Goal: Find specific page/section: Find specific page/section

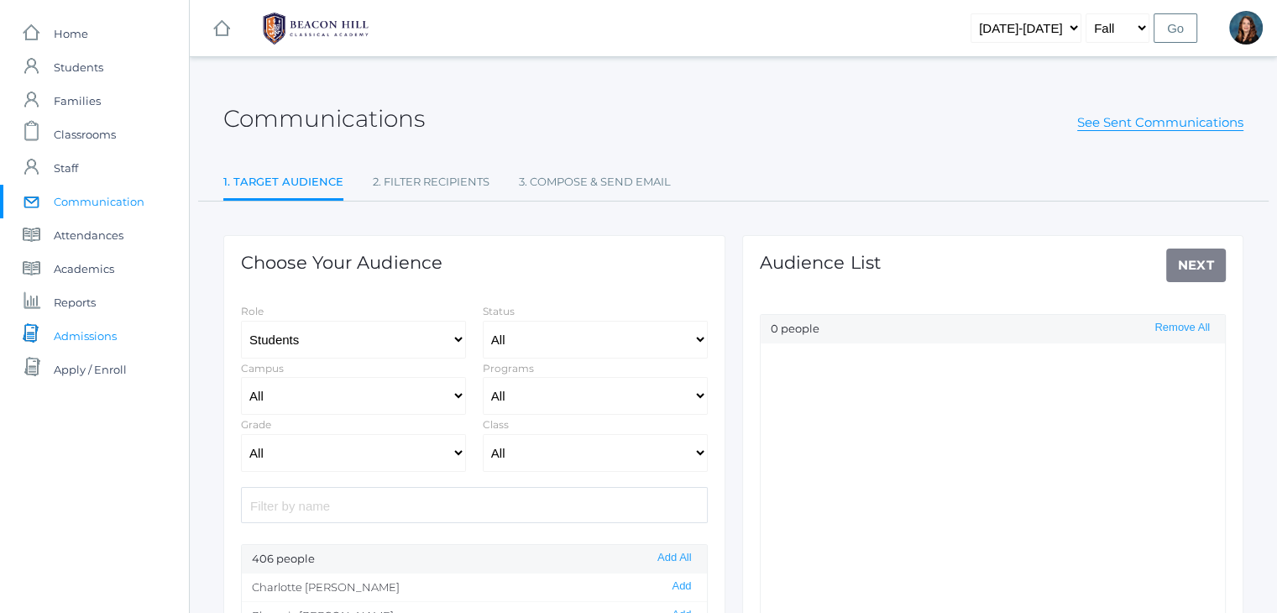
click at [107, 337] on span "Admissions" at bounding box center [85, 336] width 63 height 34
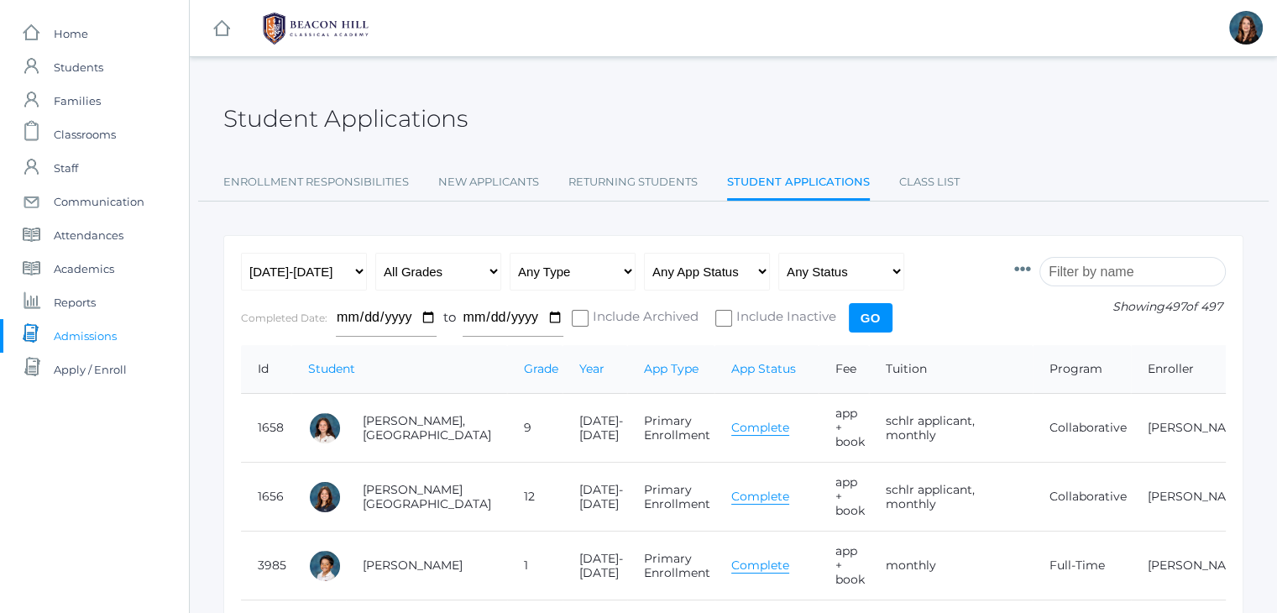
click at [1078, 260] on input "search" at bounding box center [1132, 271] width 186 height 29
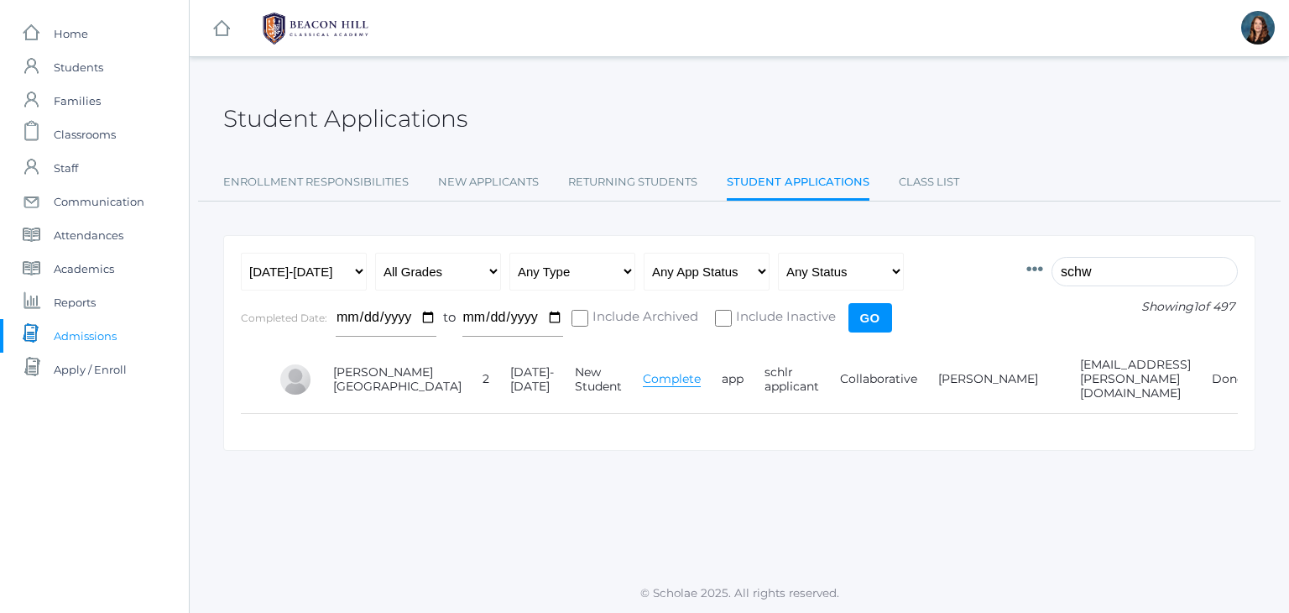
type input "schw"
click at [917, 182] on link "Class List" at bounding box center [929, 182] width 60 height 34
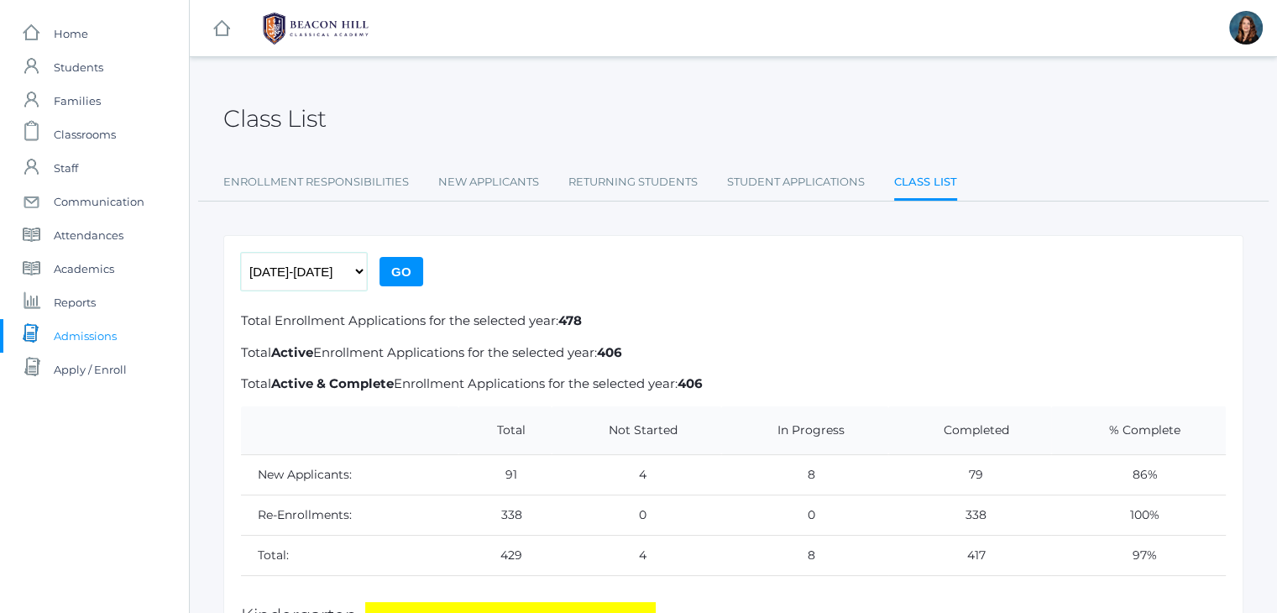
click at [356, 274] on select "2019-2020 2020-2021 2021-2022 2022-2023 2023-2024 2024-2025 2025-2026" at bounding box center [304, 272] width 126 height 38
select select "[DATE]-[DATE]"
click at [241, 253] on select "2019-2020 2020-2021 2021-2022 2022-2023 2023-2024 2024-2025 2025-2026" at bounding box center [304, 272] width 126 height 38
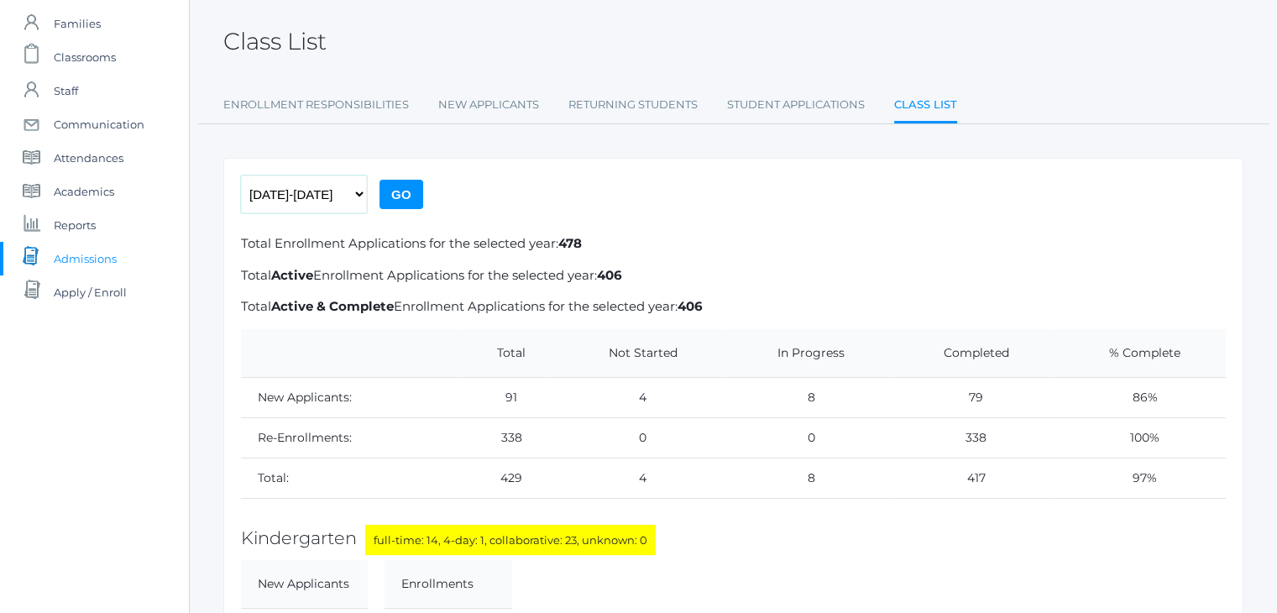
scroll to position [81, 0]
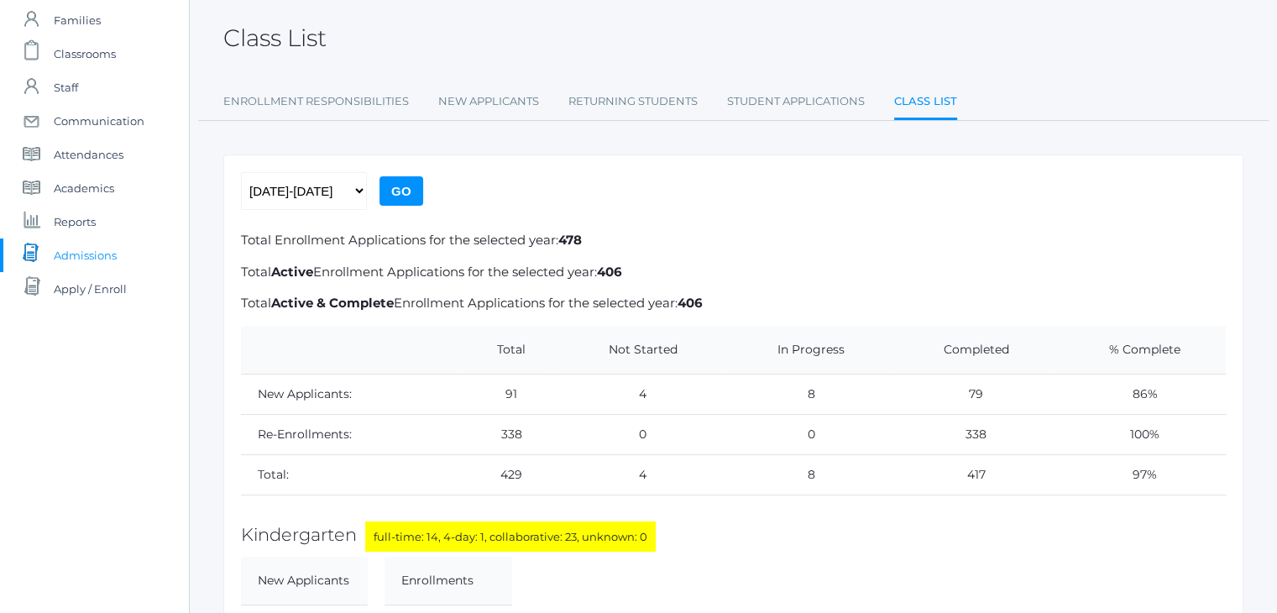
click at [395, 189] on input "Go" at bounding box center [401, 190] width 44 height 29
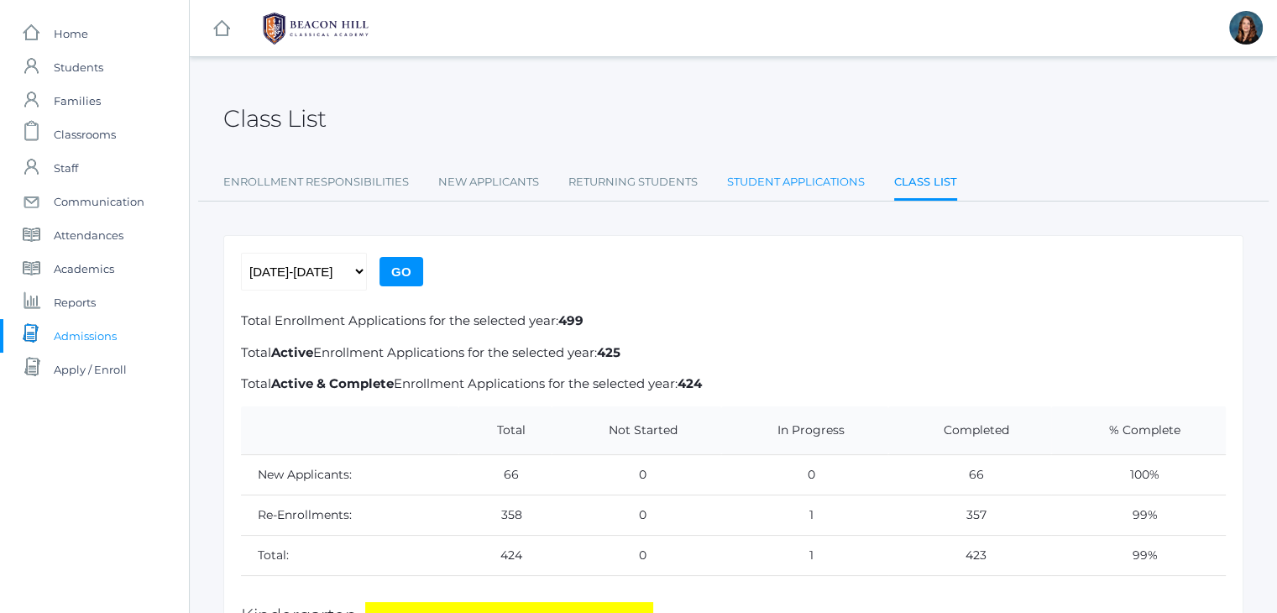
click at [798, 189] on link "Student Applications" at bounding box center [796, 182] width 138 height 34
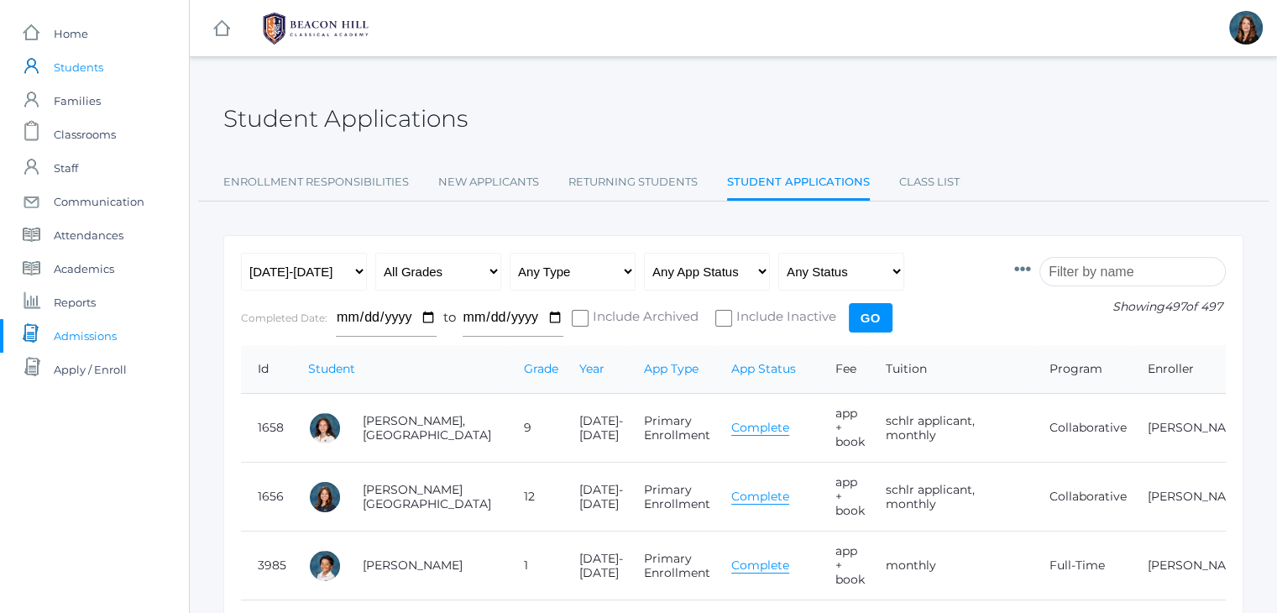
click at [102, 68] on span "Students" at bounding box center [79, 67] width 50 height 34
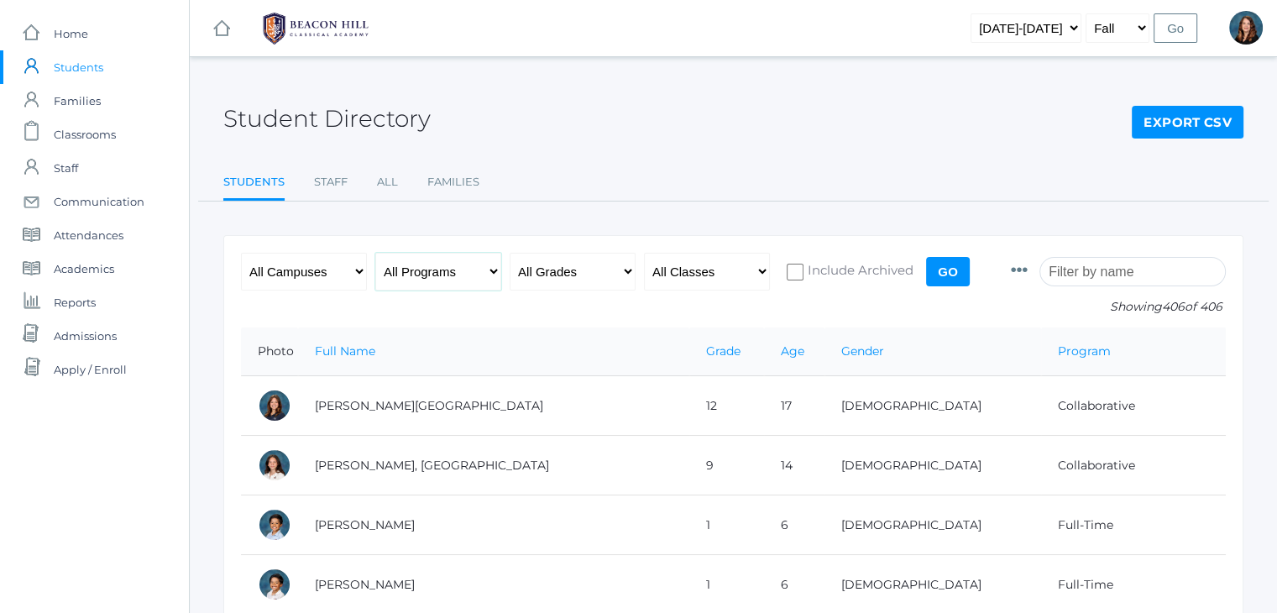
click at [497, 272] on select "All Programs Full-Time Collaborative 4-Day Affiliate" at bounding box center [438, 272] width 126 height 38
select select "Full-Time"
click at [375, 253] on select "All Programs Full-Time Collaborative 4-Day Affiliate" at bounding box center [438, 272] width 126 height 38
click at [626, 272] on select "All Grades Grammar - Kindergarten - 1st Grade - 2nd Grade - 3rd Grade - 4th Gra…" at bounding box center [573, 272] width 126 height 38
select select "grammar"
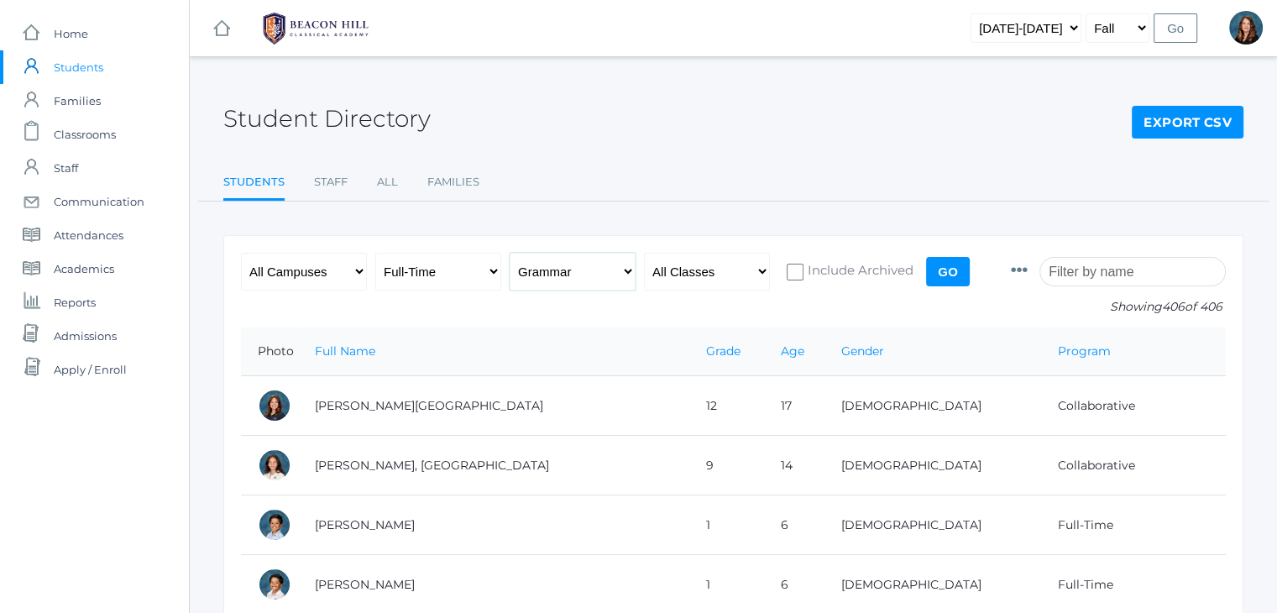
click at [510, 253] on select "All Grades Grammar - Kindergarten - 1st Grade - 2nd Grade - 3rd Grade - 4th Gra…" at bounding box center [573, 272] width 126 height 38
click at [942, 273] on input "Go" at bounding box center [948, 271] width 44 height 29
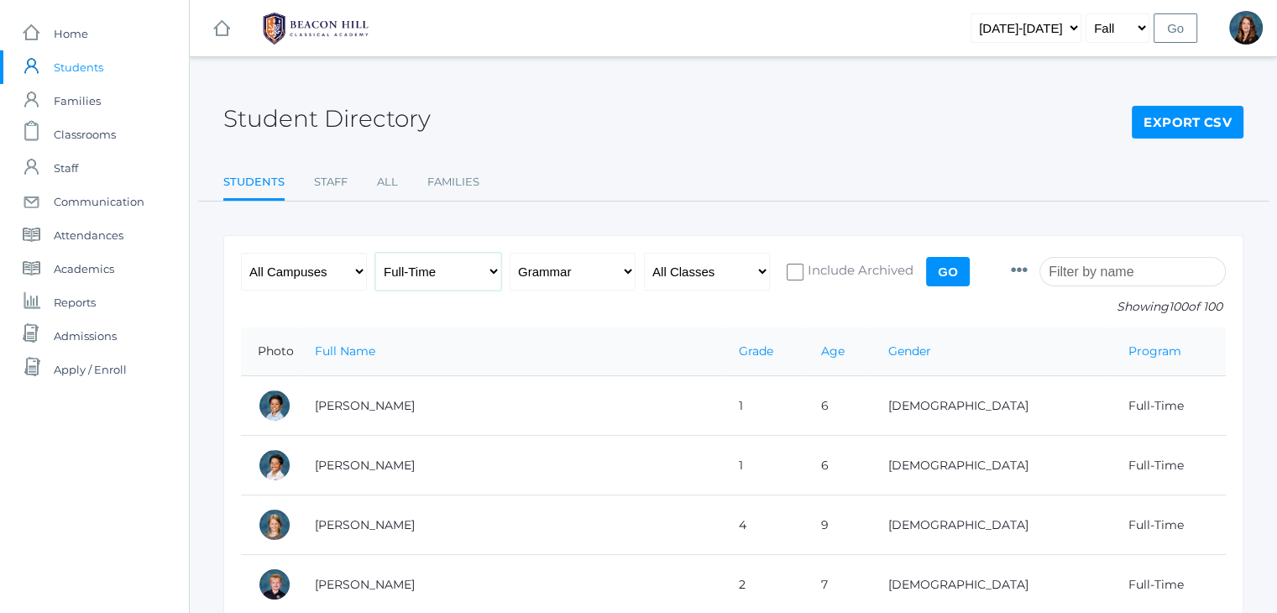
click at [492, 272] on select "All Programs Full-Time Collaborative 4-Day Affiliate" at bounding box center [438, 272] width 126 height 38
select select "4-Day Collaborative"
click at [375, 253] on select "All Programs Full-Time Collaborative 4-Day Affiliate" at bounding box center [438, 272] width 126 height 38
click at [954, 273] on input "Go" at bounding box center [948, 271] width 44 height 29
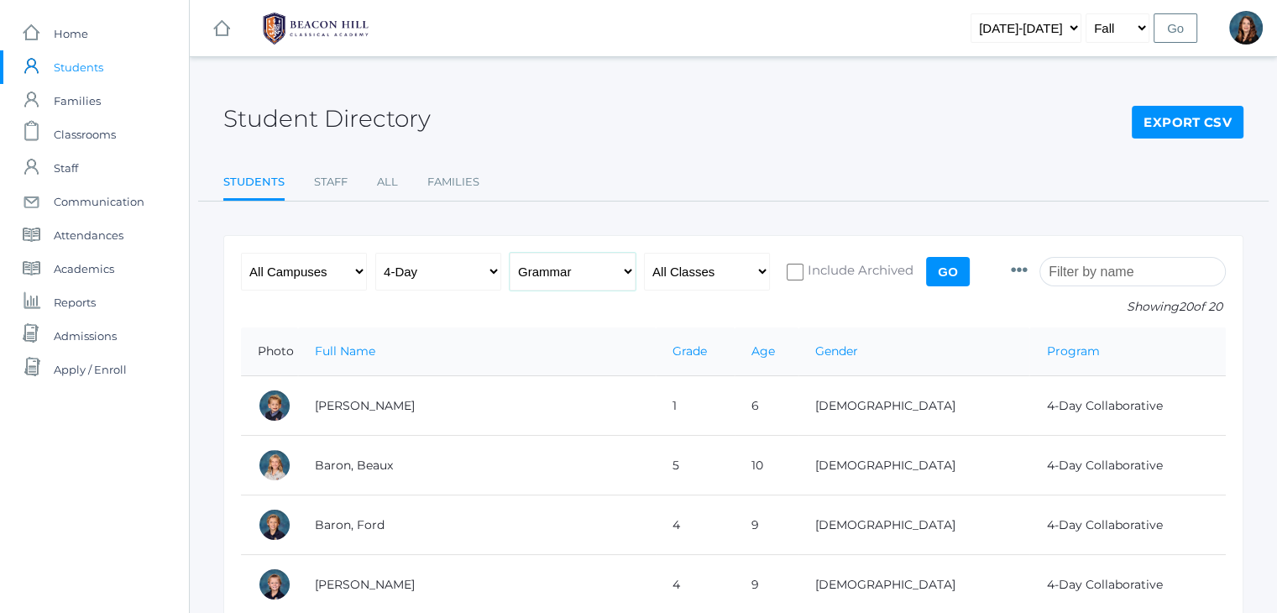
click at [630, 269] on select "All Grades Grammar - Kindergarten - 1st Grade - 2nd Grade - 3rd Grade - 4th Gra…" at bounding box center [573, 272] width 126 height 38
select select "6"
click at [510, 253] on select "All Grades Grammar - Kindergarten - 1st Grade - 2nd Grade - 3rd Grade - 4th Gra…" at bounding box center [573, 272] width 126 height 38
click at [947, 273] on input "Go" at bounding box center [948, 271] width 44 height 29
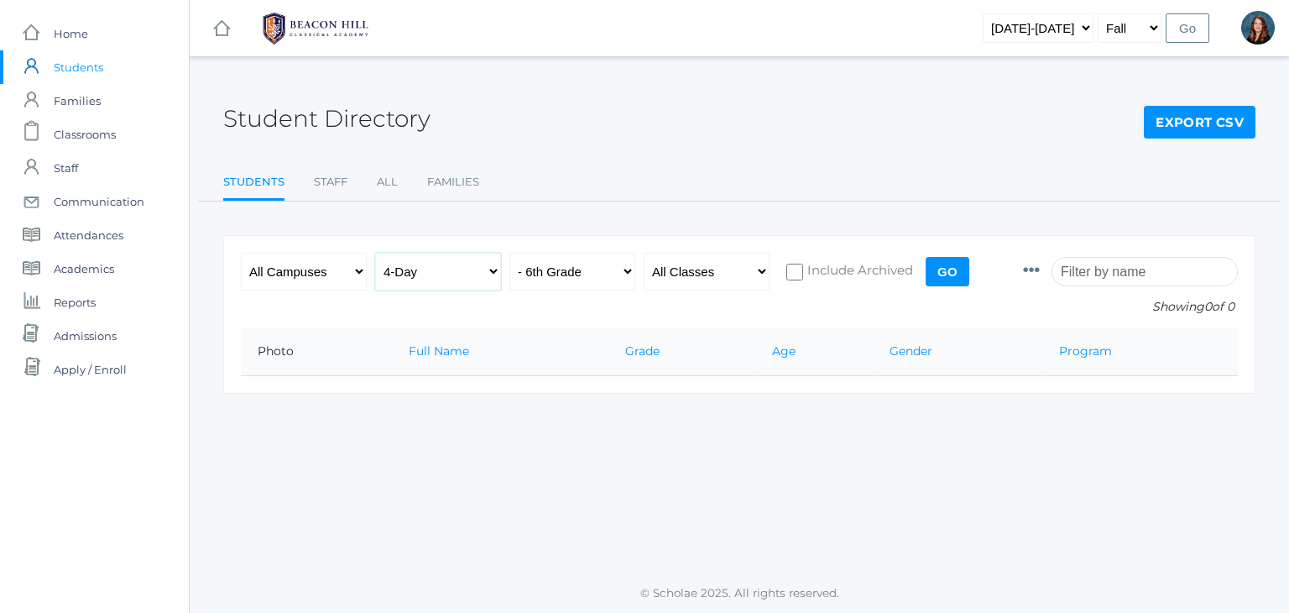
click at [499, 269] on select "All Programs Full-Time Collaborative 4-Day Affiliate" at bounding box center [438, 272] width 126 height 38
select select "Full-Time"
click at [375, 253] on select "All Programs Full-Time Collaborative 4-Day Affiliate" at bounding box center [438, 272] width 126 height 38
click at [951, 275] on input "Go" at bounding box center [948, 271] width 44 height 29
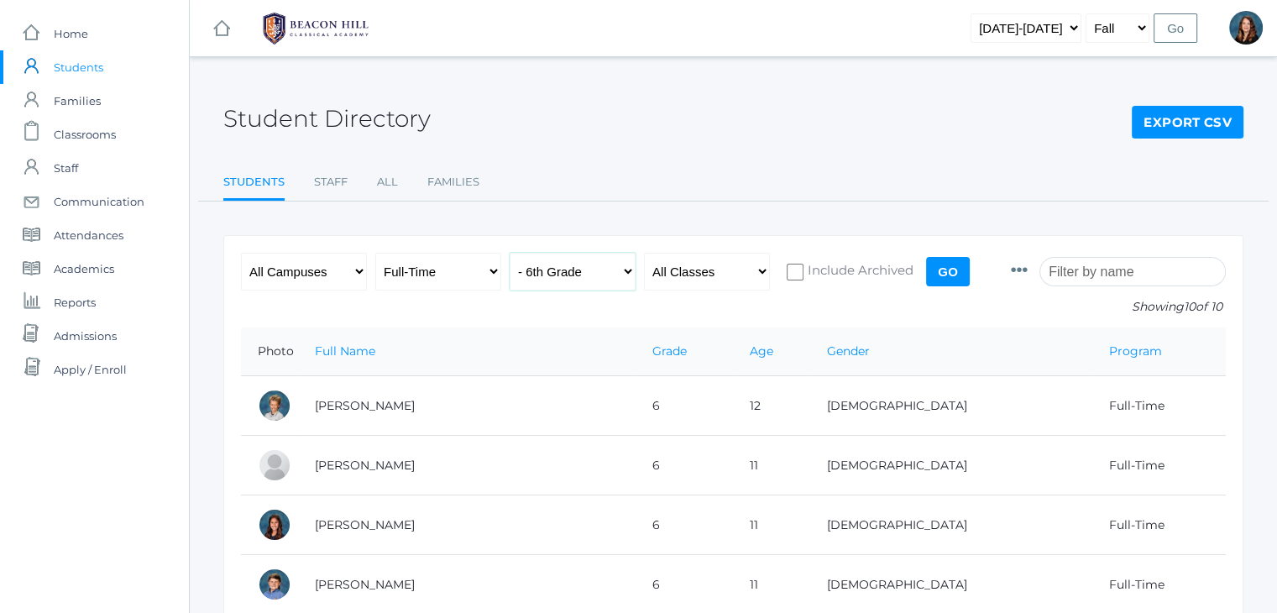
click at [625, 274] on select "All Grades Grammar - Kindergarten - 1st Grade - 2nd Grade - 3rd Grade - 4th Gra…" at bounding box center [573, 272] width 126 height 38
select select "7"
click at [510, 253] on select "All Grades Grammar - Kindergarten - 1st Grade - 2nd Grade - 3rd Grade - 4th Gra…" at bounding box center [573, 272] width 126 height 38
click at [946, 264] on input "Go" at bounding box center [948, 271] width 44 height 29
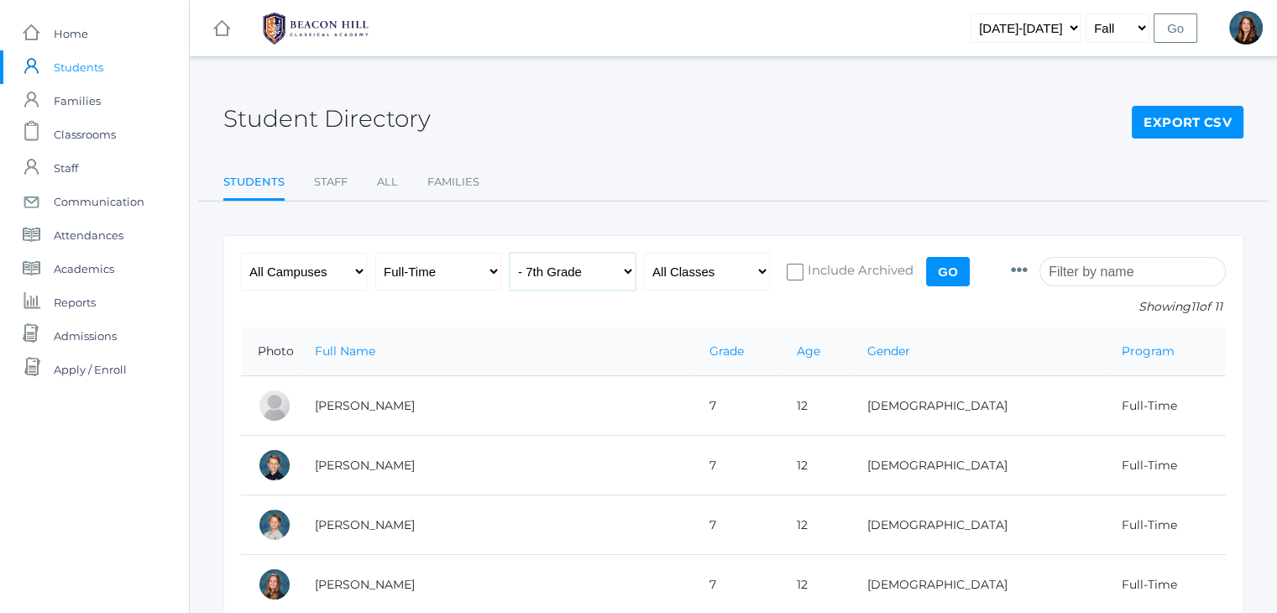
click at [625, 274] on select "All Grades Grammar - Kindergarten - 1st Grade - 2nd Grade - 3rd Grade - 4th Gra…" at bounding box center [573, 272] width 126 height 38
click at [482, 265] on select "All Programs Full-Time Collaborative 4-Day Affiliate" at bounding box center [438, 272] width 126 height 38
select select "4-Day Collaborative"
click at [375, 253] on select "All Programs Full-Time Collaborative 4-Day Affiliate" at bounding box center [438, 272] width 126 height 38
click at [445, 370] on th "Full Name" at bounding box center [495, 351] width 395 height 49
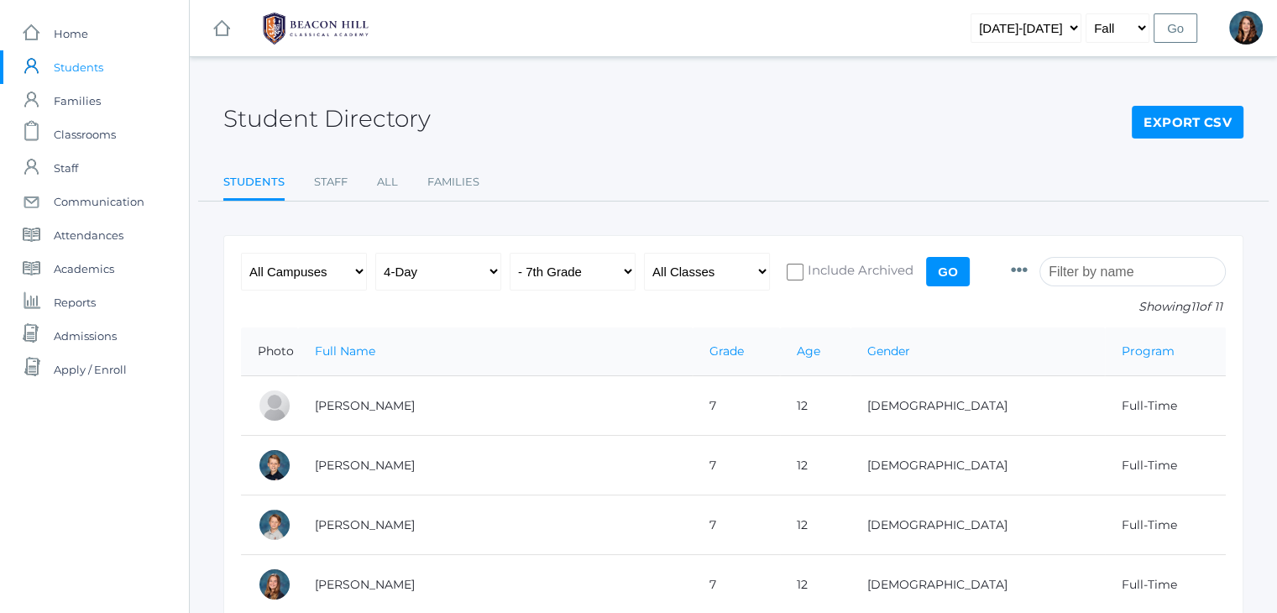
click at [941, 277] on input "Go" at bounding box center [948, 271] width 44 height 29
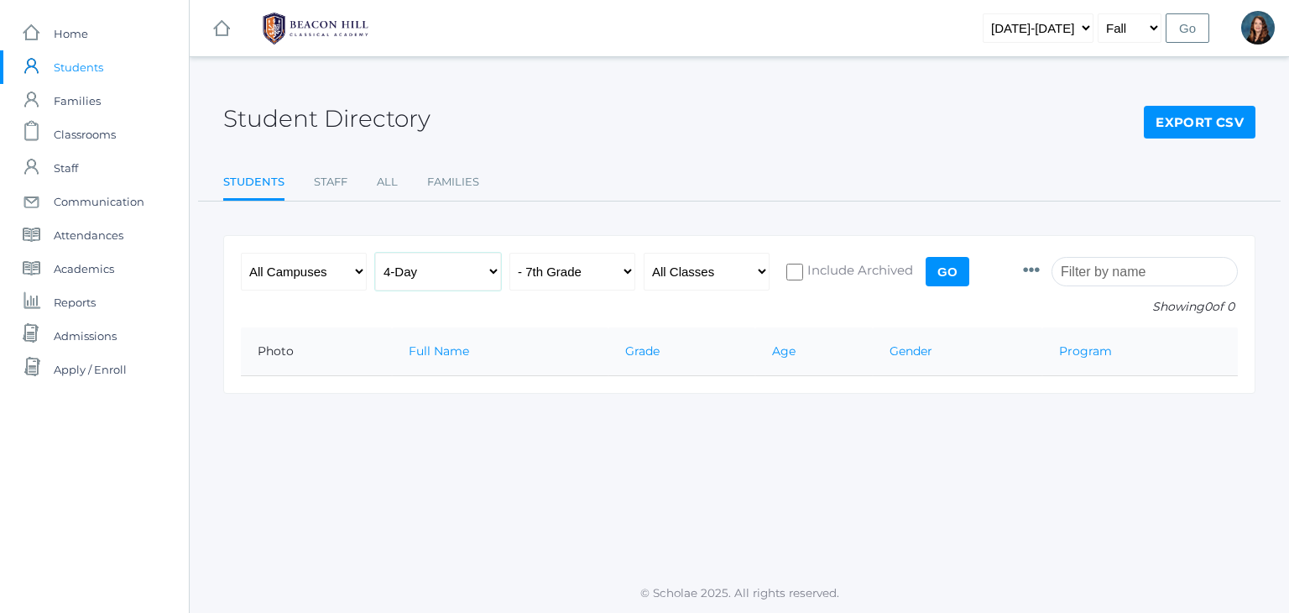
click at [490, 272] on select "All Programs Full-Time Collaborative 4-Day Affiliate" at bounding box center [438, 272] width 126 height 38
select select "Full-Time"
click at [375, 253] on select "All Programs Full-Time Collaborative 4-Day Affiliate" at bounding box center [438, 272] width 126 height 38
click at [624, 269] on select "All Grades Grammar - Kindergarten - 1st Grade - 2nd Grade - 3rd Grade - 4th Gra…" at bounding box center [573, 272] width 126 height 38
select select "8"
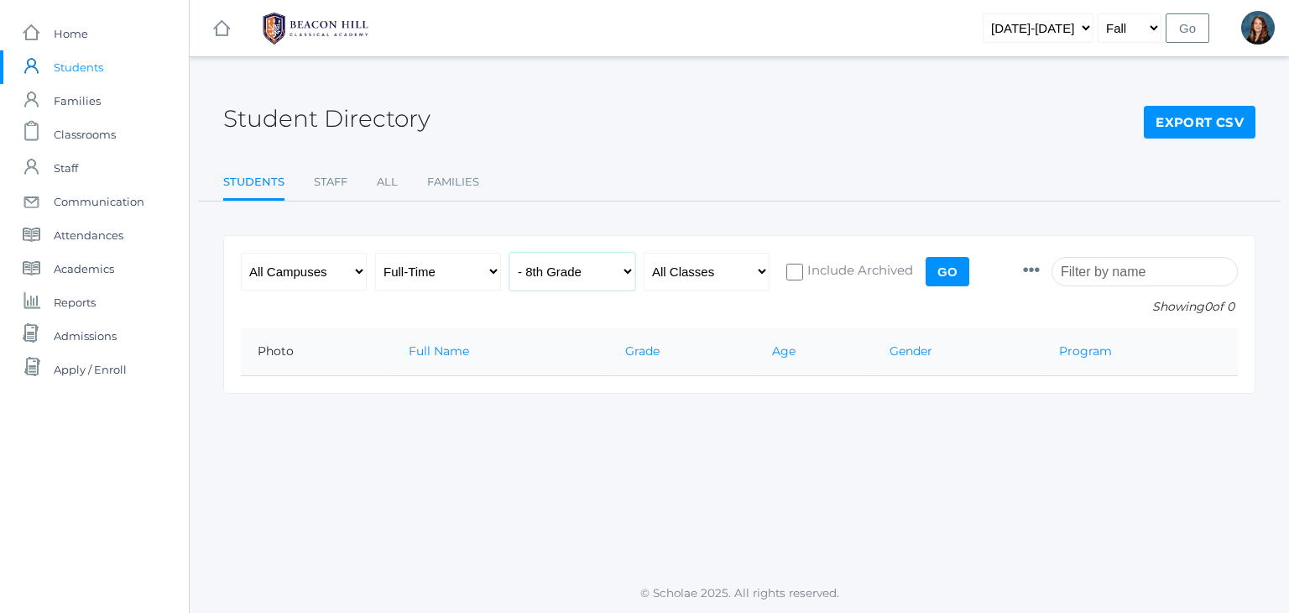
click at [510, 253] on select "All Grades Grammar - Kindergarten - 1st Grade - 2nd Grade - 3rd Grade - 4th Gra…" at bounding box center [573, 272] width 126 height 38
click at [939, 269] on input "Go" at bounding box center [948, 271] width 44 height 29
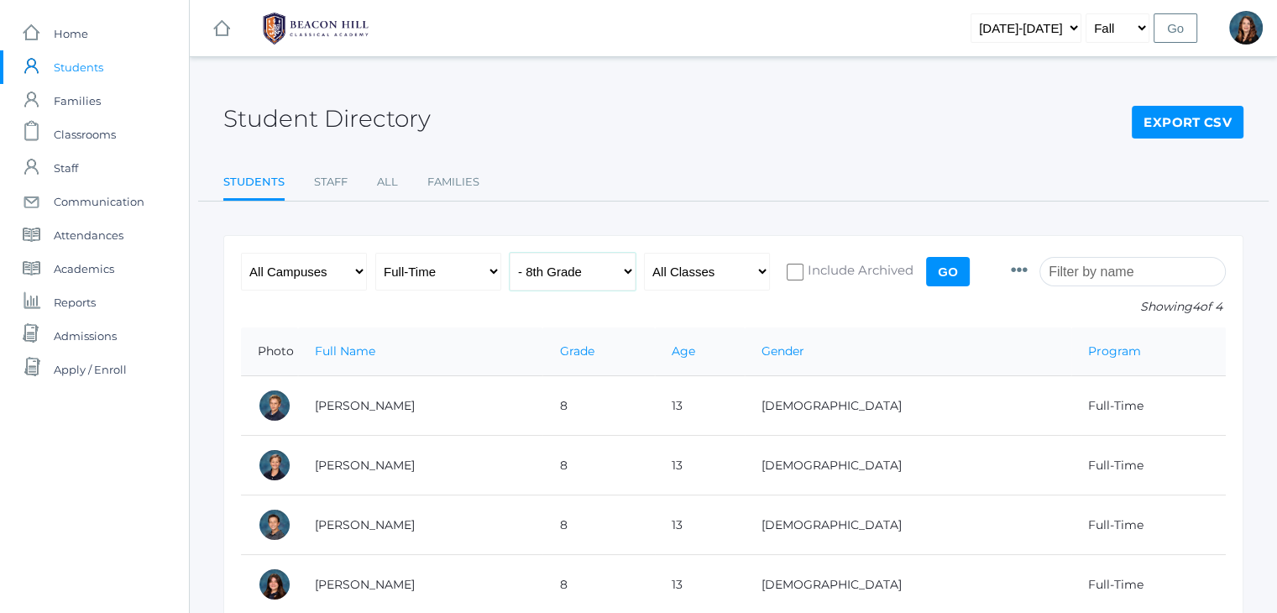
click at [628, 264] on select "All Grades Grammar - Kindergarten - 1st Grade - 2nd Grade - 3rd Grade - 4th Gra…" at bounding box center [573, 272] width 126 height 38
select select "rhetoric"
click at [510, 253] on select "All Grades Grammar - Kindergarten - 1st Grade - 2nd Grade - 3rd Grade - 4th Gra…" at bounding box center [573, 272] width 126 height 38
click at [947, 263] on input "Go" at bounding box center [948, 271] width 44 height 29
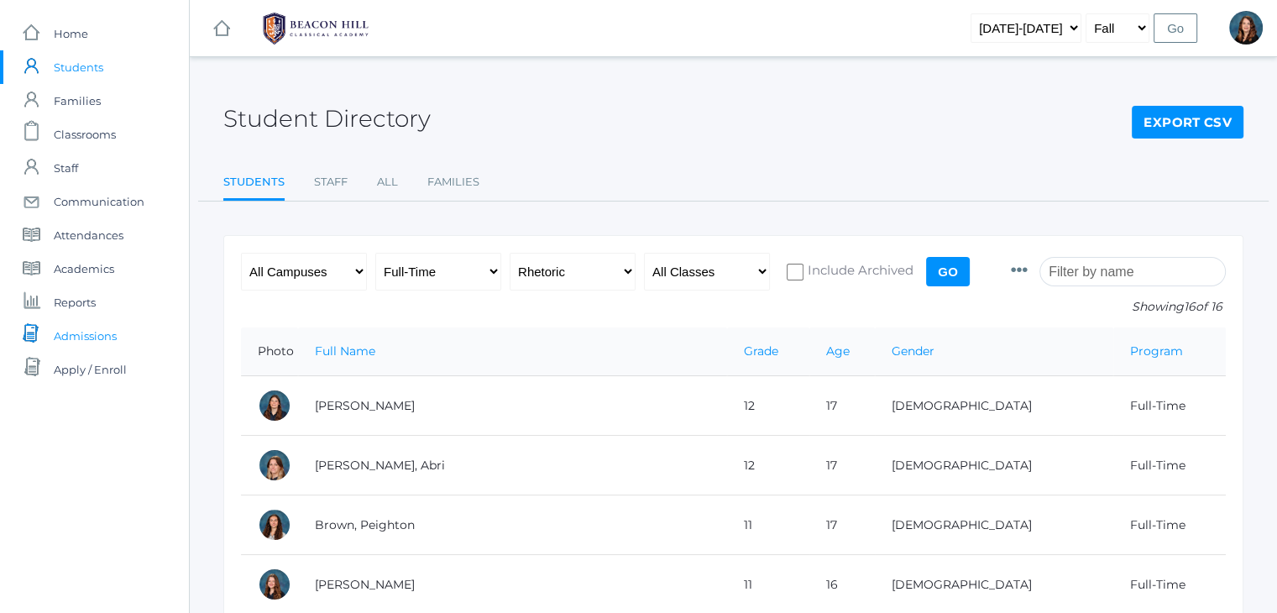
click at [81, 337] on span "Admissions" at bounding box center [85, 336] width 63 height 34
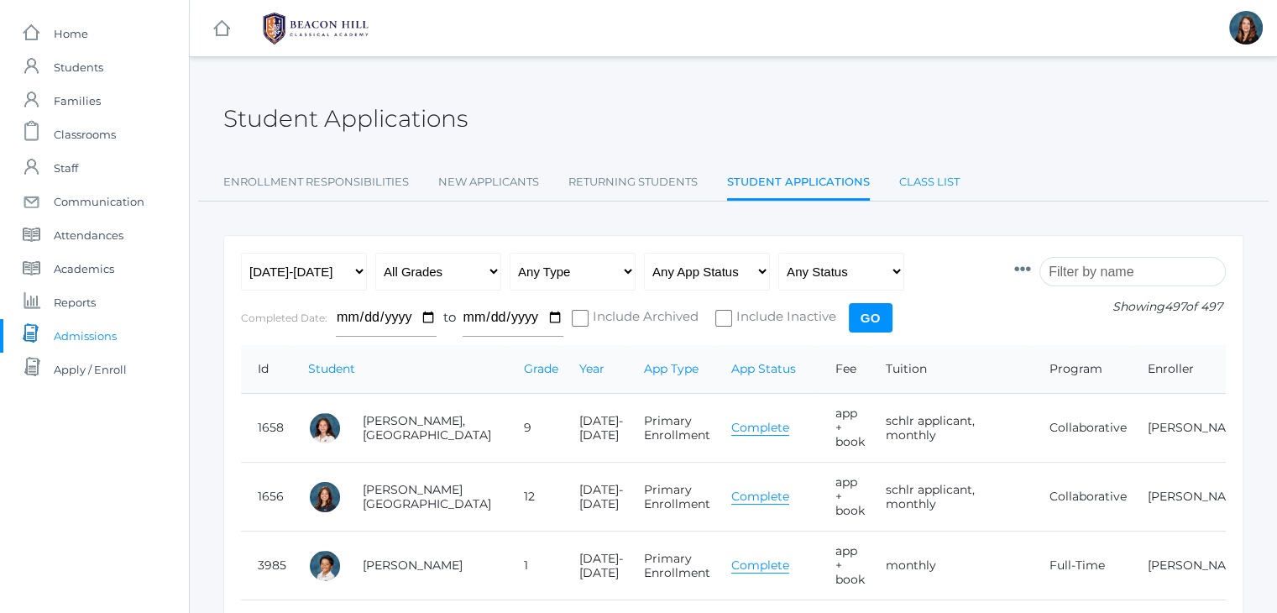
click at [917, 189] on link "Class List" at bounding box center [929, 182] width 60 height 34
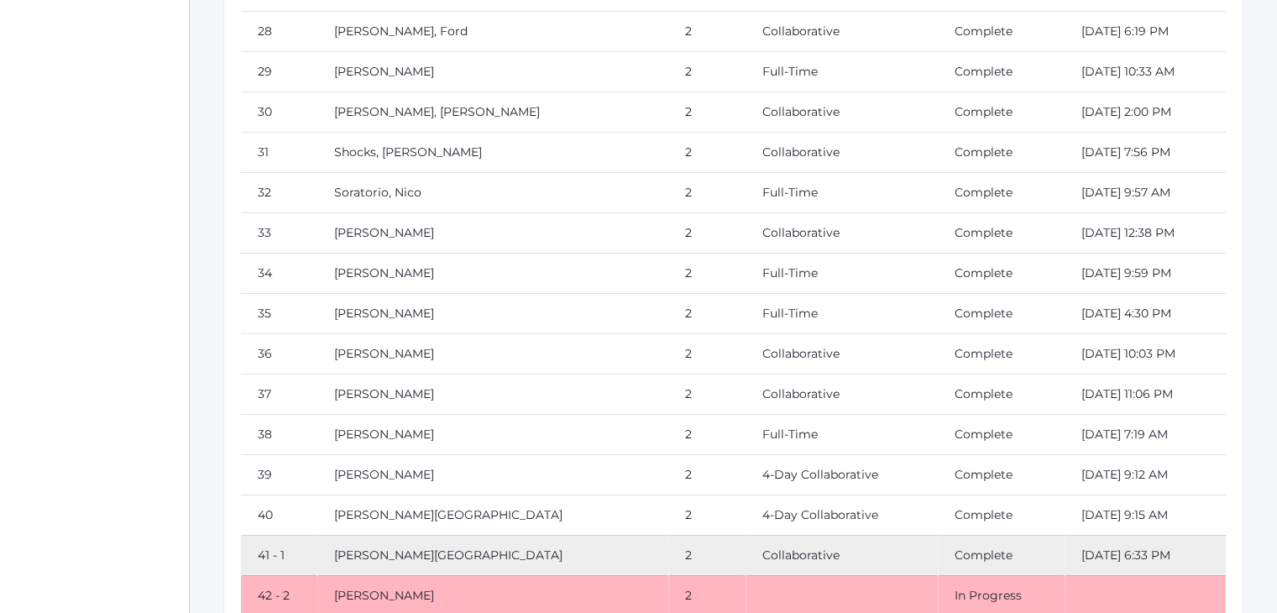
scroll to position [5979, 0]
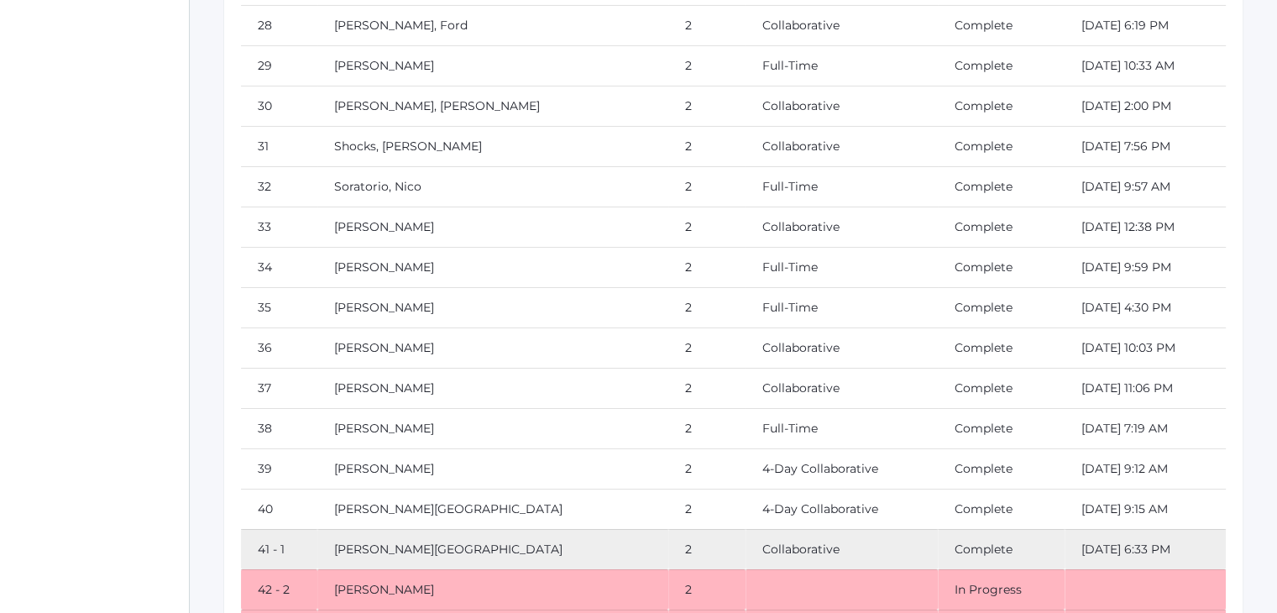
click at [957, 211] on td "Complete" at bounding box center [1001, 227] width 126 height 40
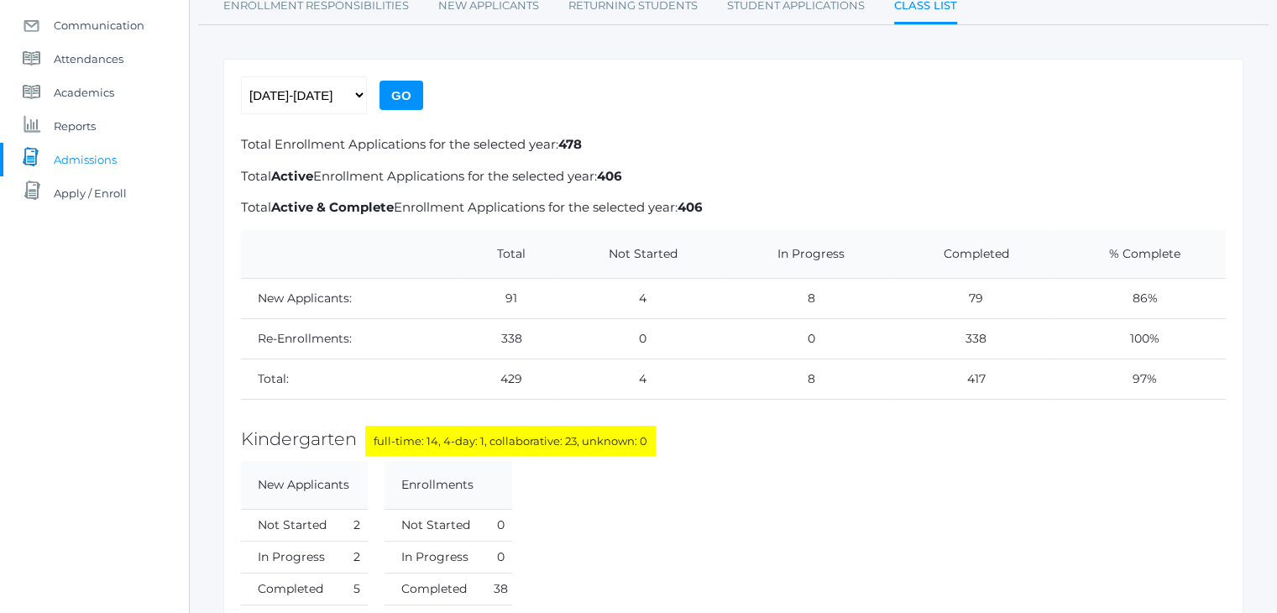
scroll to position [0, 0]
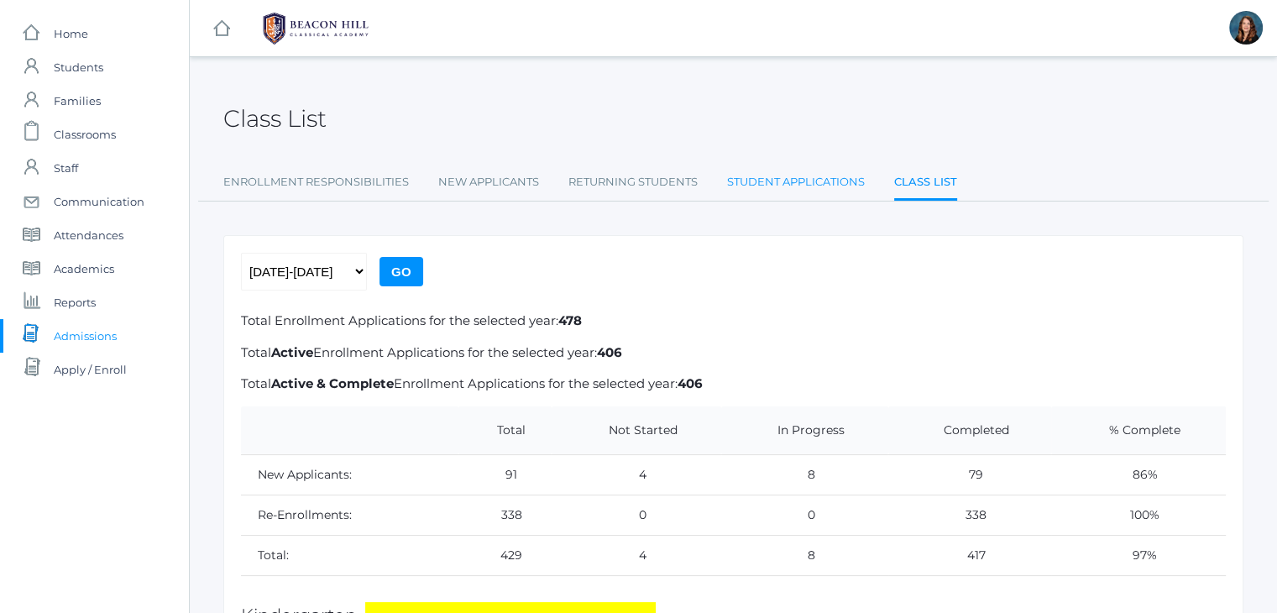
click at [816, 179] on link "Student Applications" at bounding box center [796, 182] width 138 height 34
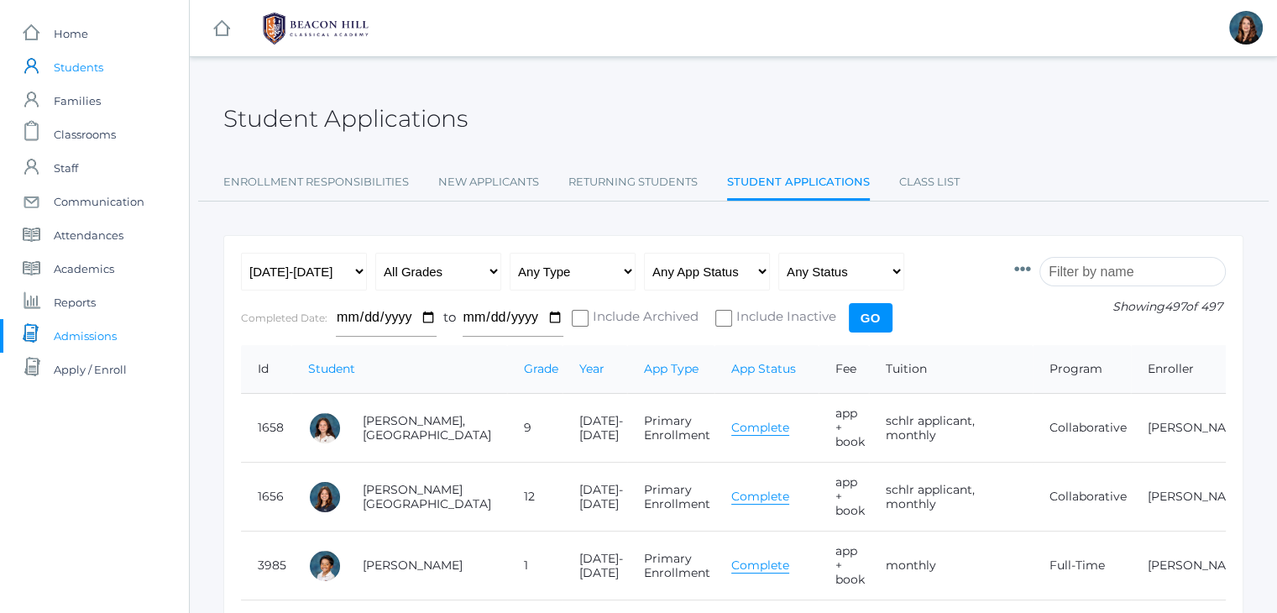
click at [83, 71] on span "Students" at bounding box center [79, 67] width 50 height 34
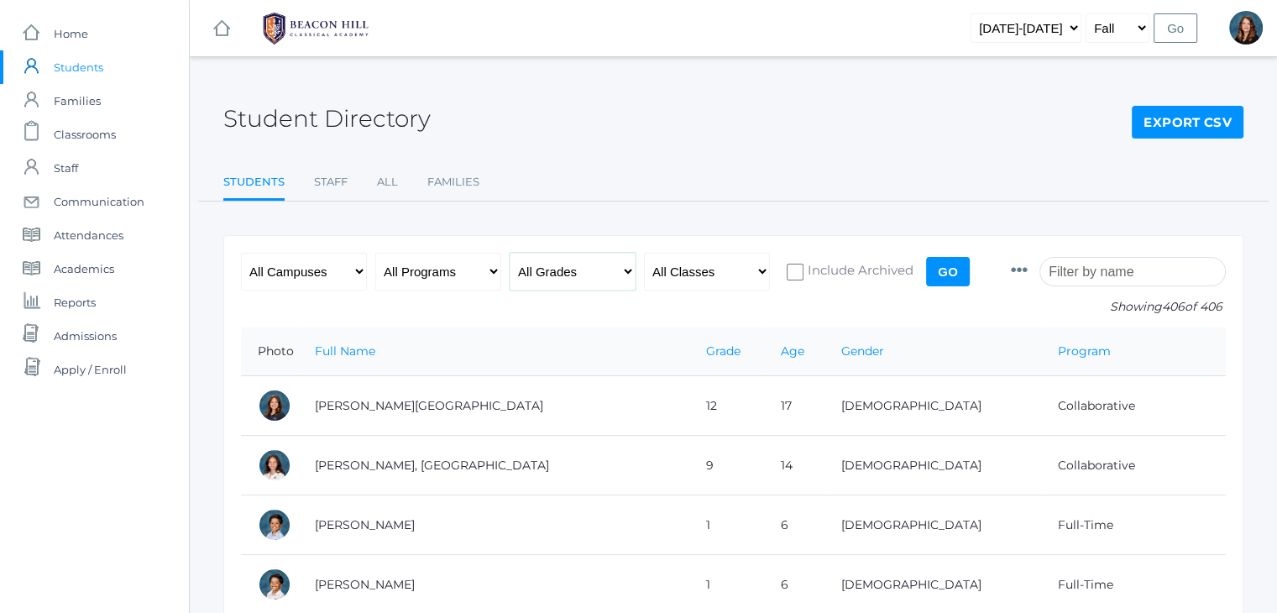
click at [630, 274] on select "All Grades Grammar - Kindergarten - 1st Grade - 2nd Grade - 3rd Grade - 4th Gra…" at bounding box center [573, 272] width 126 height 38
select select "6"
click at [510, 253] on select "All Grades Grammar - Kindergarten - 1st Grade - 2nd Grade - 3rd Grade - 4th Gra…" at bounding box center [573, 272] width 126 height 38
click at [956, 267] on input "Go" at bounding box center [948, 271] width 44 height 29
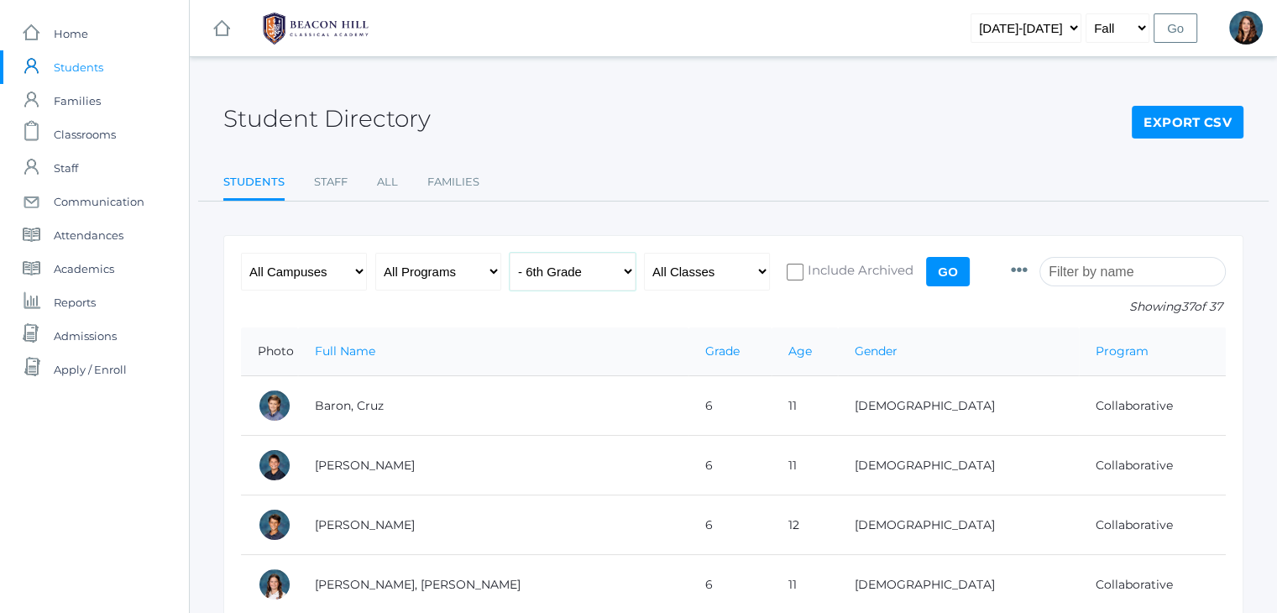
click at [625, 269] on select "All Grades Grammar - Kindergarten - 1st Grade - 2nd Grade - 3rd Grade - 4th Gra…" at bounding box center [573, 272] width 126 height 38
click at [625, 270] on select "All Grades Grammar - Kindergarten - 1st Grade - 2nd Grade - 3rd Grade - 4th Gra…" at bounding box center [573, 272] width 126 height 38
select select "7"
click at [510, 253] on select "All Grades Grammar - Kindergarten - 1st Grade - 2nd Grade - 3rd Grade - 4th Gra…" at bounding box center [573, 272] width 126 height 38
click at [943, 278] on input "Go" at bounding box center [948, 271] width 44 height 29
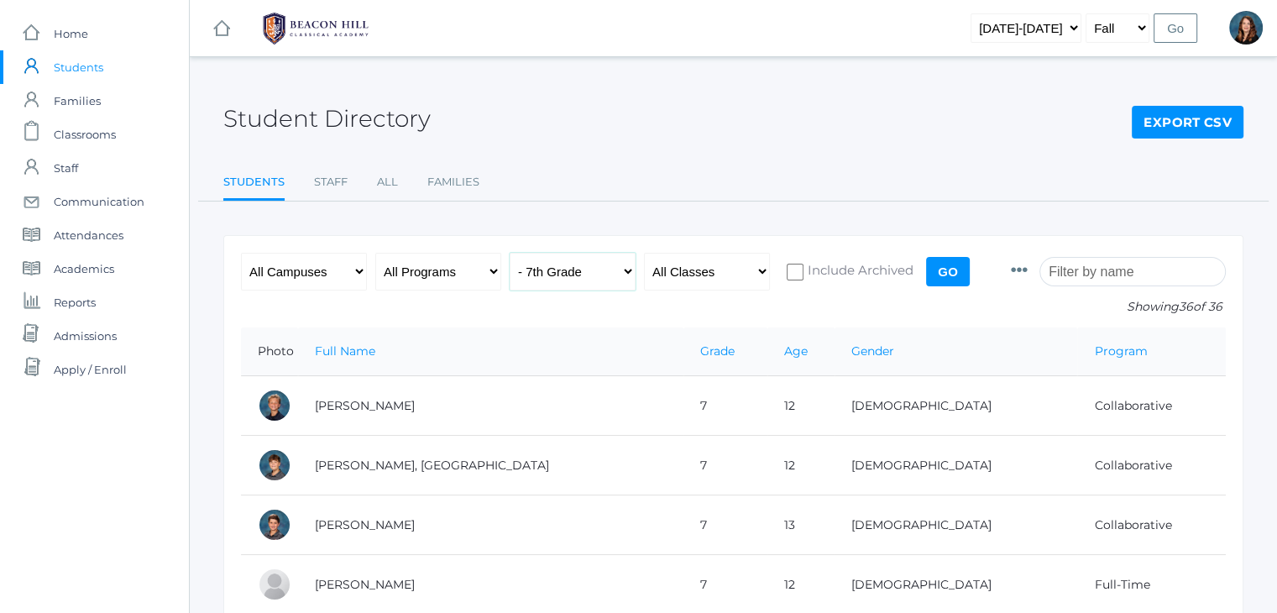
click at [631, 271] on select "All Grades Grammar - Kindergarten - 1st Grade - 2nd Grade - 3rd Grade - 4th Gra…" at bounding box center [573, 272] width 126 height 38
select select "8"
click at [510, 253] on select "All Grades Grammar - Kindergarten - 1st Grade - 2nd Grade - 3rd Grade - 4th Gra…" at bounding box center [573, 272] width 126 height 38
click at [952, 261] on input "Go" at bounding box center [948, 271] width 44 height 29
click at [629, 271] on select "All Grades Grammar - Kindergarten - 1st Grade - 2nd Grade - 3rd Grade - 4th Gra…" at bounding box center [573, 272] width 126 height 38
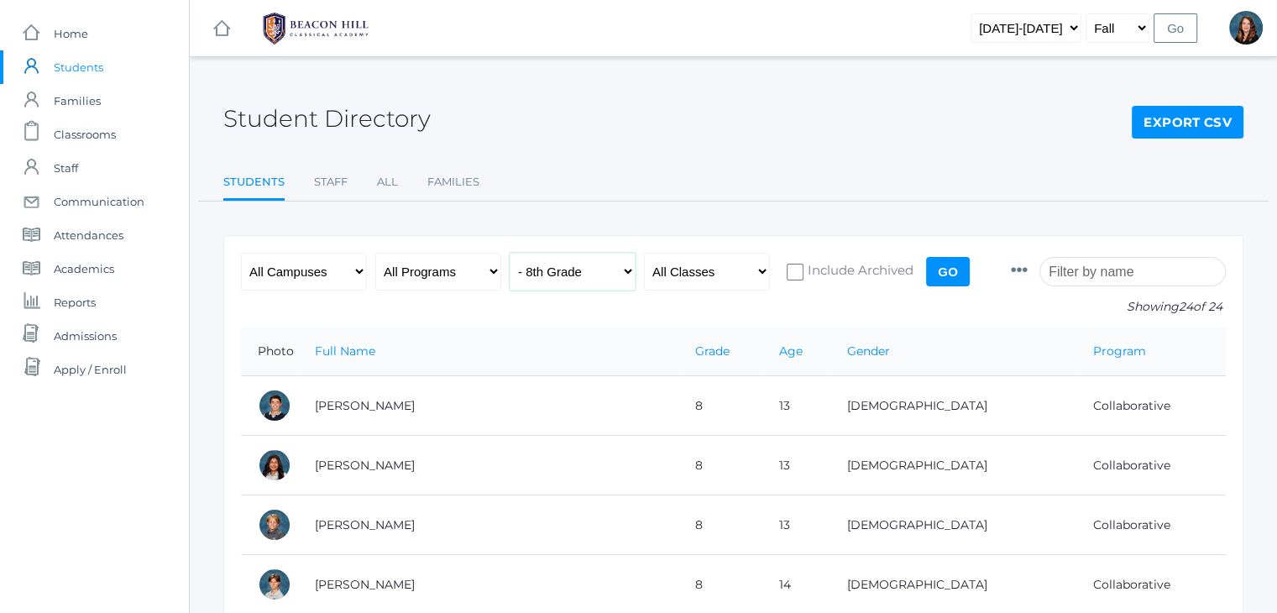
select select "rhetoric"
click at [510, 253] on select "All Grades Grammar - Kindergarten - 1st Grade - 2nd Grade - 3rd Grade - 4th Gra…" at bounding box center [573, 272] width 126 height 38
click at [935, 264] on input "Go" at bounding box center [948, 271] width 44 height 29
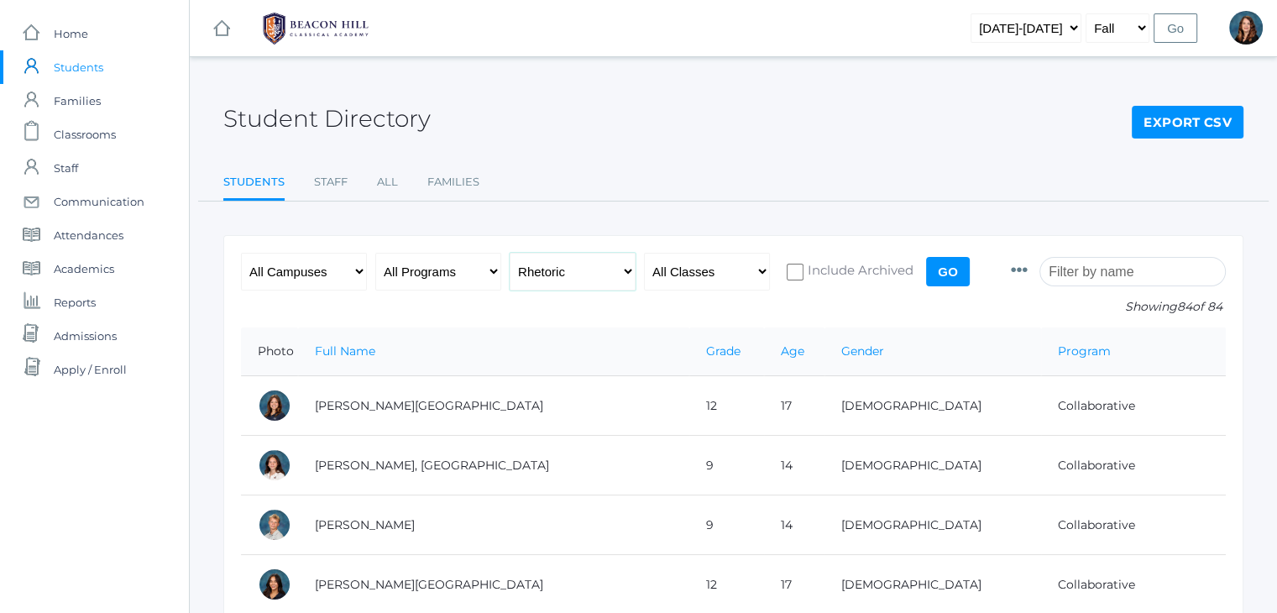
click at [565, 273] on select "All Grades Grammar - Kindergarten - 1st Grade - 2nd Grade - 3rd Grade - 4th Gra…" at bounding box center [573, 272] width 126 height 38
select select "grammar"
click at [510, 253] on select "All Grades Grammar - Kindergarten - 1st Grade - 2nd Grade - 3rd Grade - 4th Gra…" at bounding box center [573, 272] width 126 height 38
click at [490, 268] on select "All Programs Full-Time Collaborative 4-Day Affiliate" at bounding box center [438, 272] width 126 height 38
select select "Collaborative"
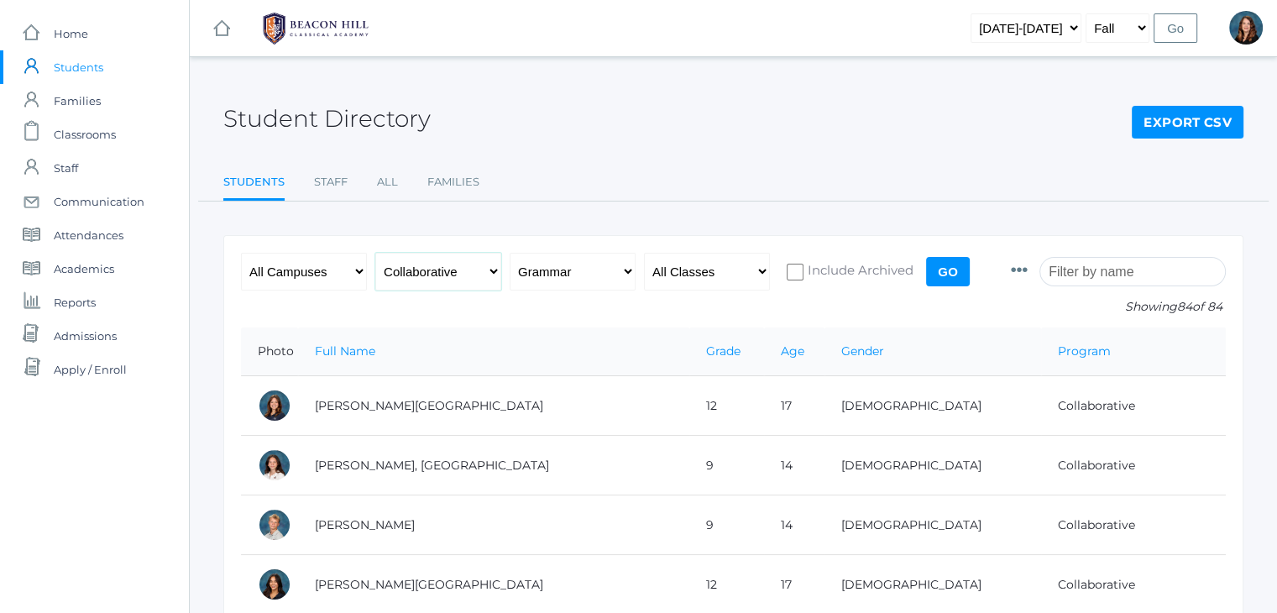
click at [375, 253] on select "All Programs Full-Time Collaborative 4-Day Affiliate" at bounding box center [438, 272] width 126 height 38
click at [944, 263] on input "Go" at bounding box center [948, 271] width 44 height 29
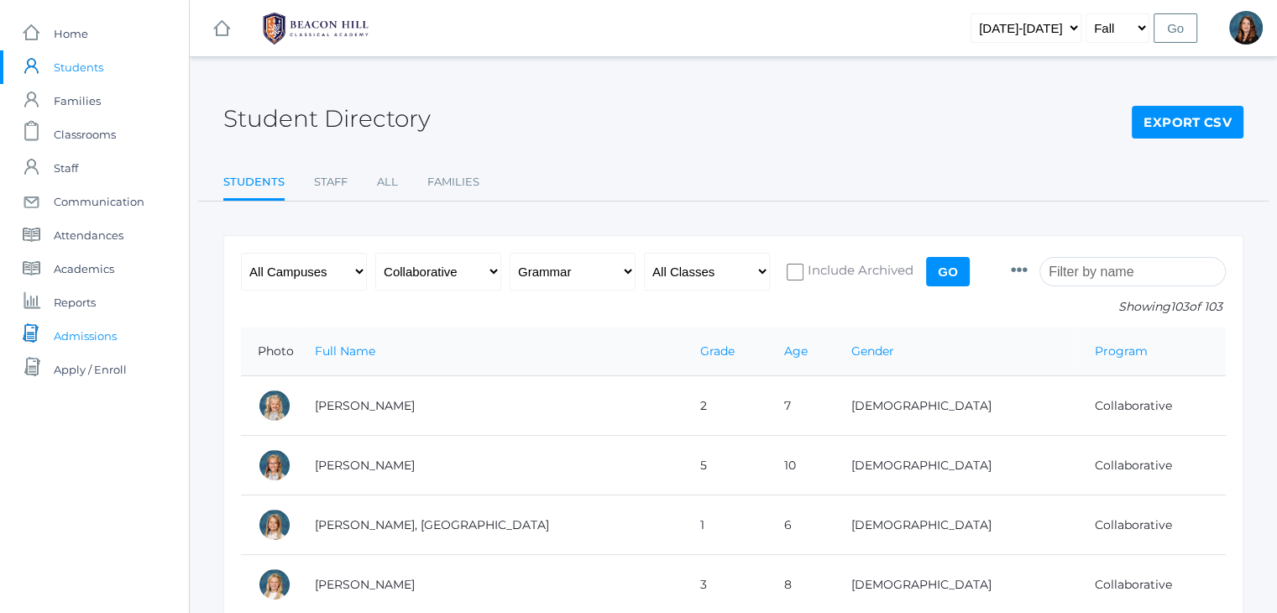
click at [102, 328] on span "Admissions" at bounding box center [85, 336] width 63 height 34
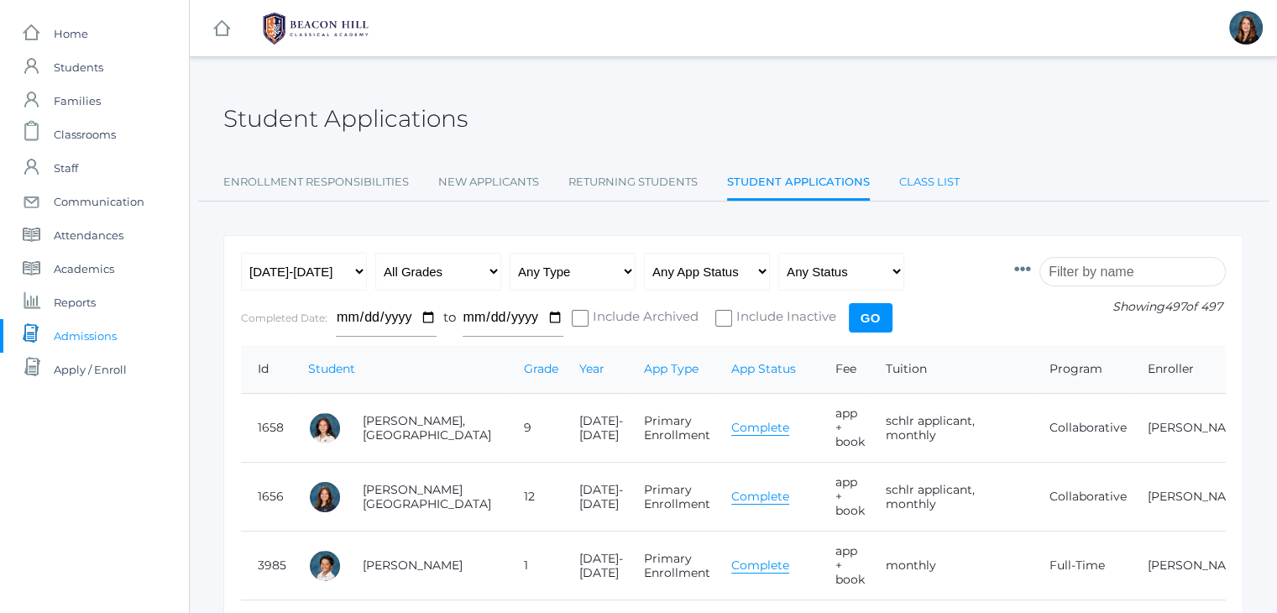
click at [937, 177] on link "Class List" at bounding box center [929, 182] width 60 height 34
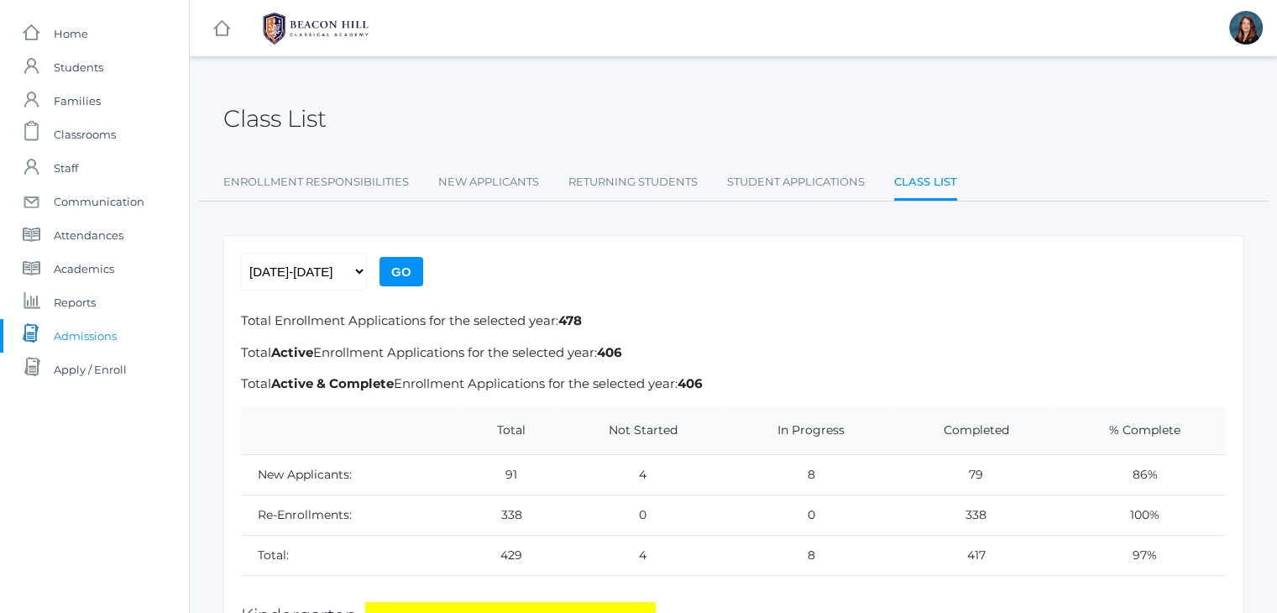
click at [110, 342] on span "Admissions" at bounding box center [85, 336] width 63 height 34
